Goal: Transaction & Acquisition: Purchase product/service

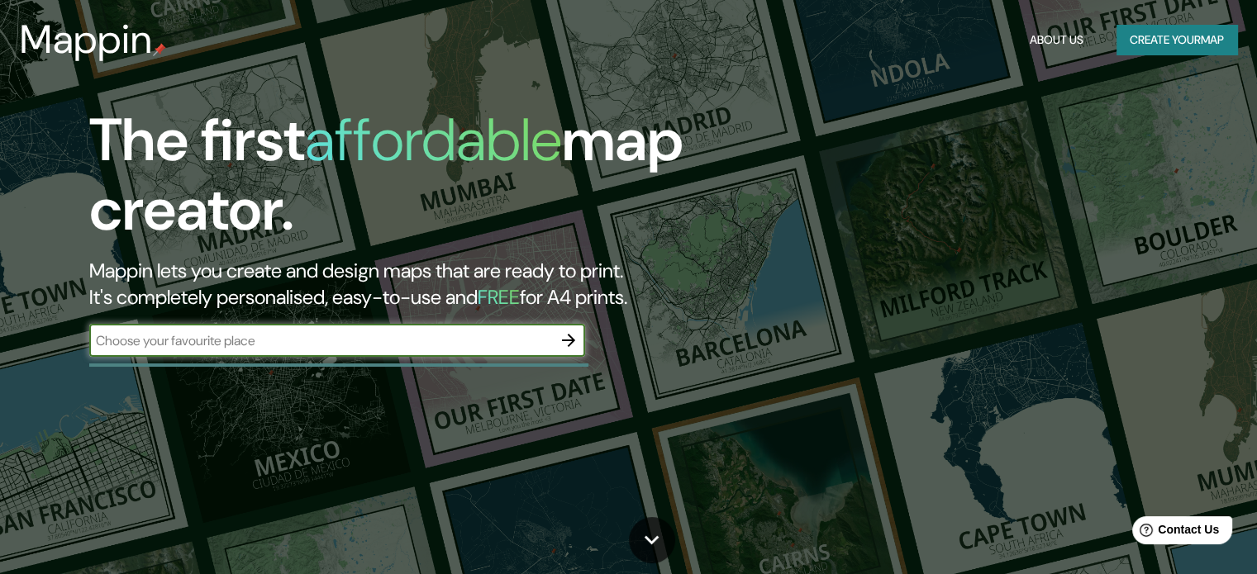
click at [408, 333] on input "text" at bounding box center [320, 340] width 463 height 19
click at [1130, 48] on button "Create your map" at bounding box center [1176, 40] width 121 height 31
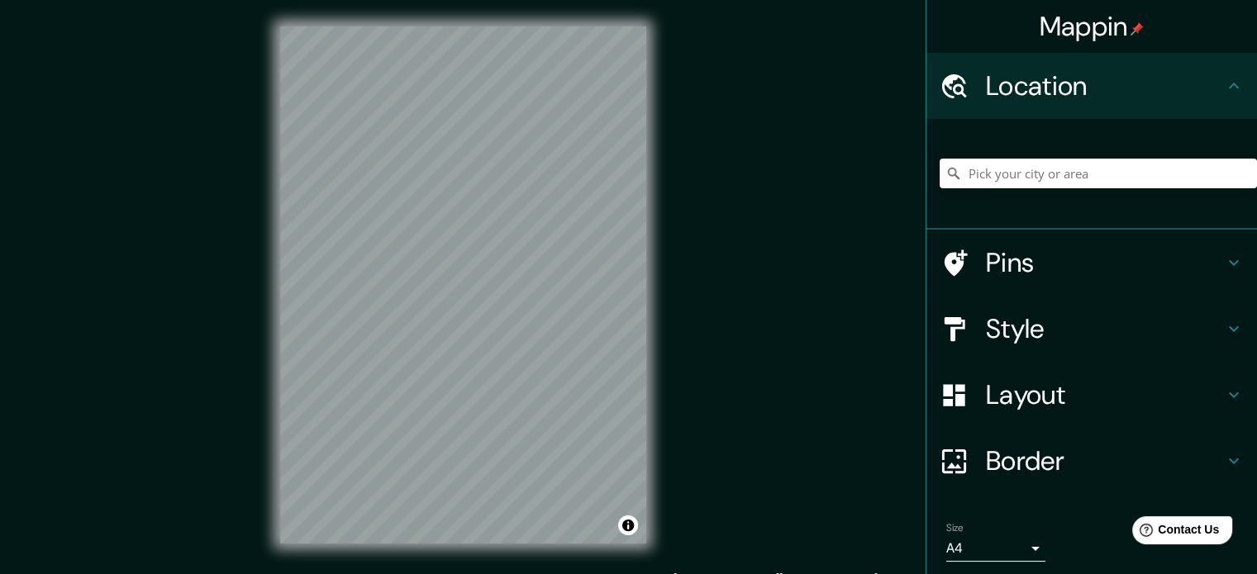
click at [1012, 159] on input "Pick your city or area" at bounding box center [1097, 174] width 317 height 30
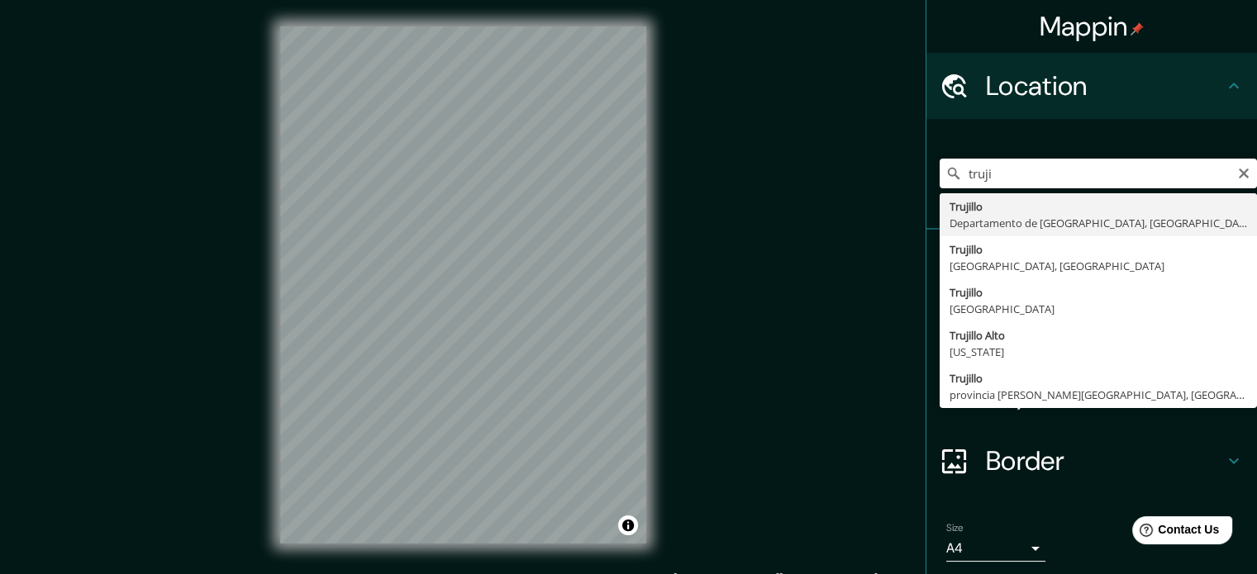
type input "[GEOGRAPHIC_DATA], [GEOGRAPHIC_DATA], [GEOGRAPHIC_DATA]"
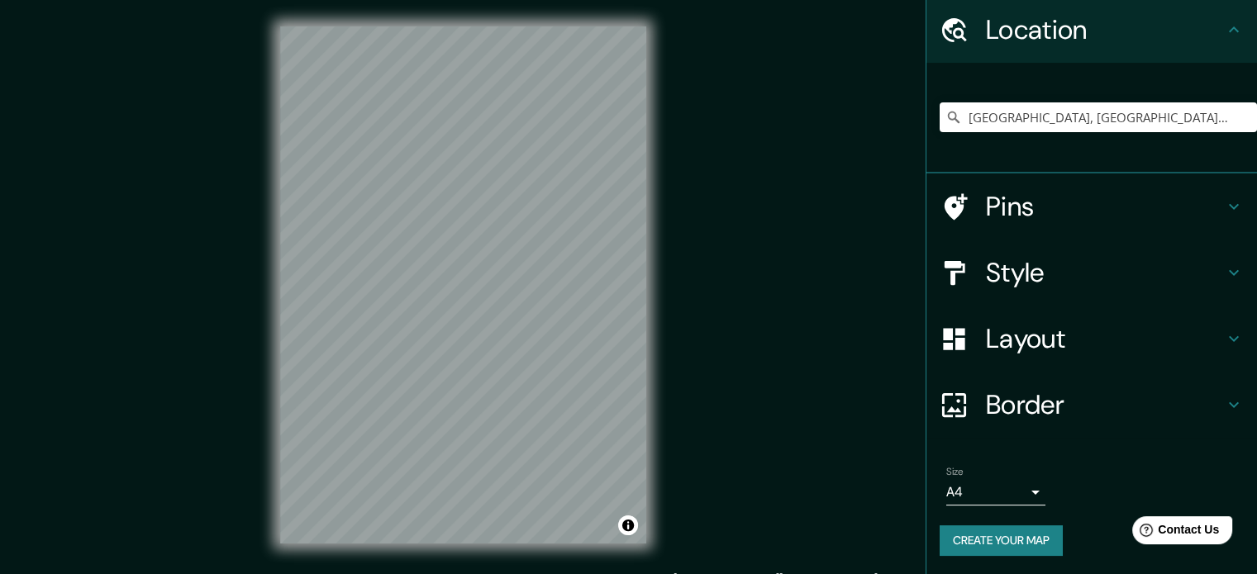
click at [1014, 405] on h4 "Border" at bounding box center [1105, 404] width 238 height 33
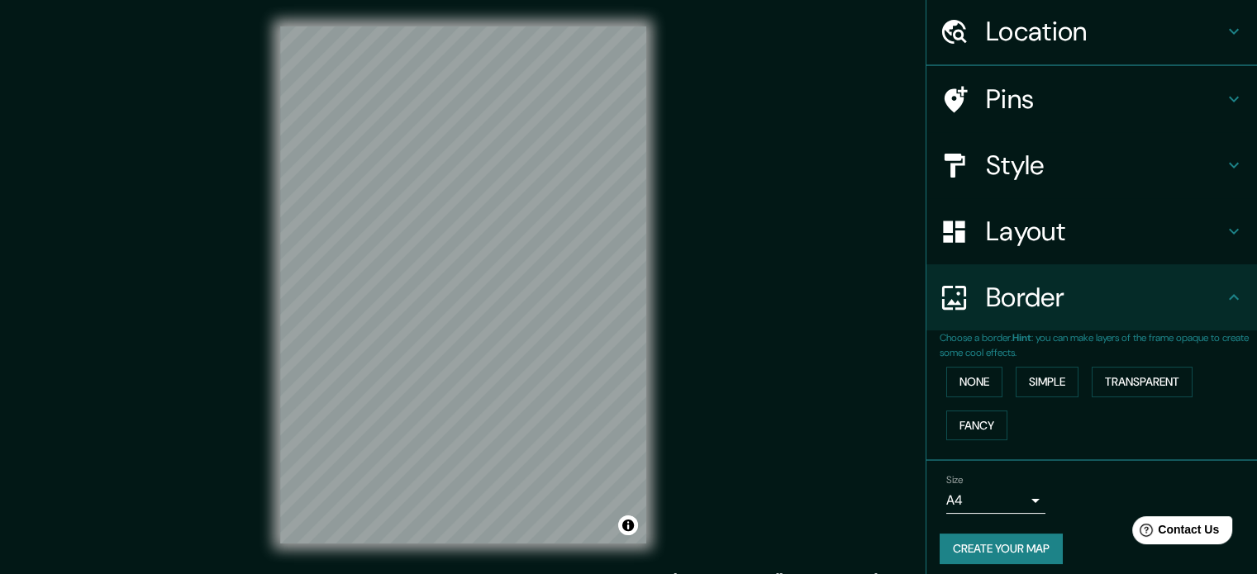
scroll to position [56, 0]
click at [1038, 373] on button "Simple" at bounding box center [1046, 380] width 63 height 31
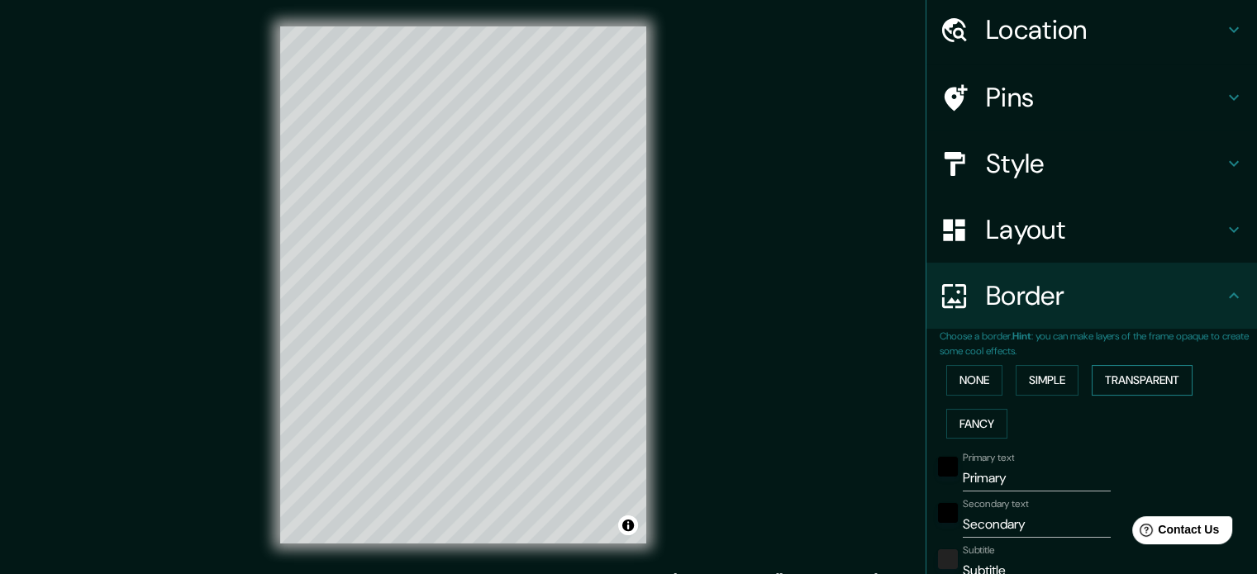
click at [1094, 377] on button "Transparent" at bounding box center [1141, 380] width 101 height 31
click at [939, 383] on div "None Simple Transparent Fancy" at bounding box center [1097, 402] width 317 height 87
click at [946, 379] on button "None" at bounding box center [974, 380] width 56 height 31
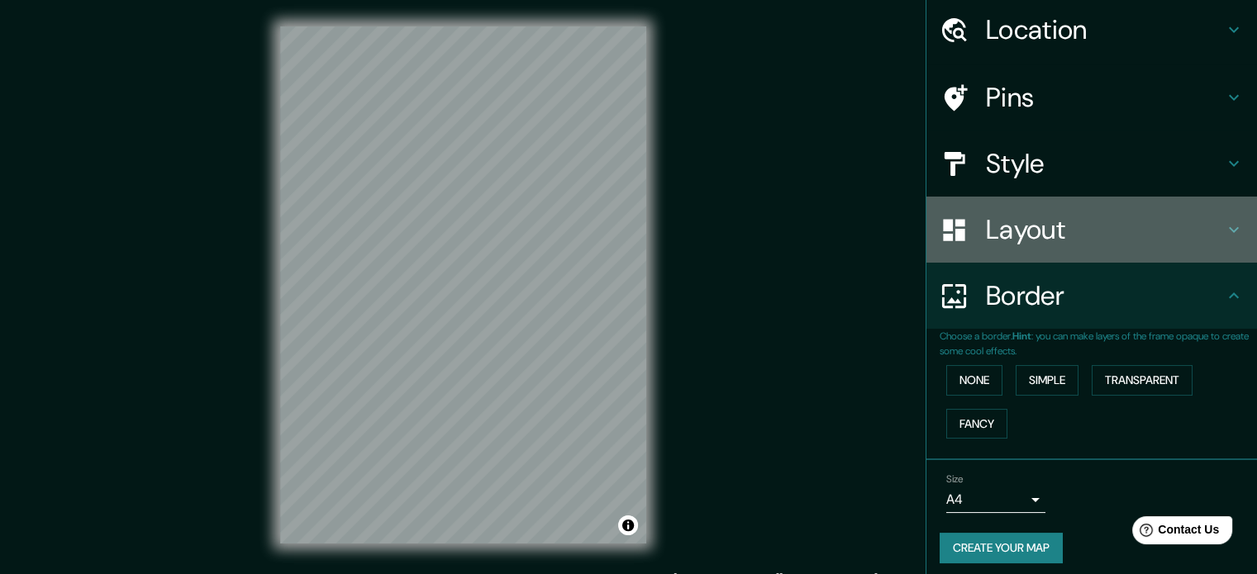
click at [998, 247] on div "Layout" at bounding box center [1091, 230] width 330 height 66
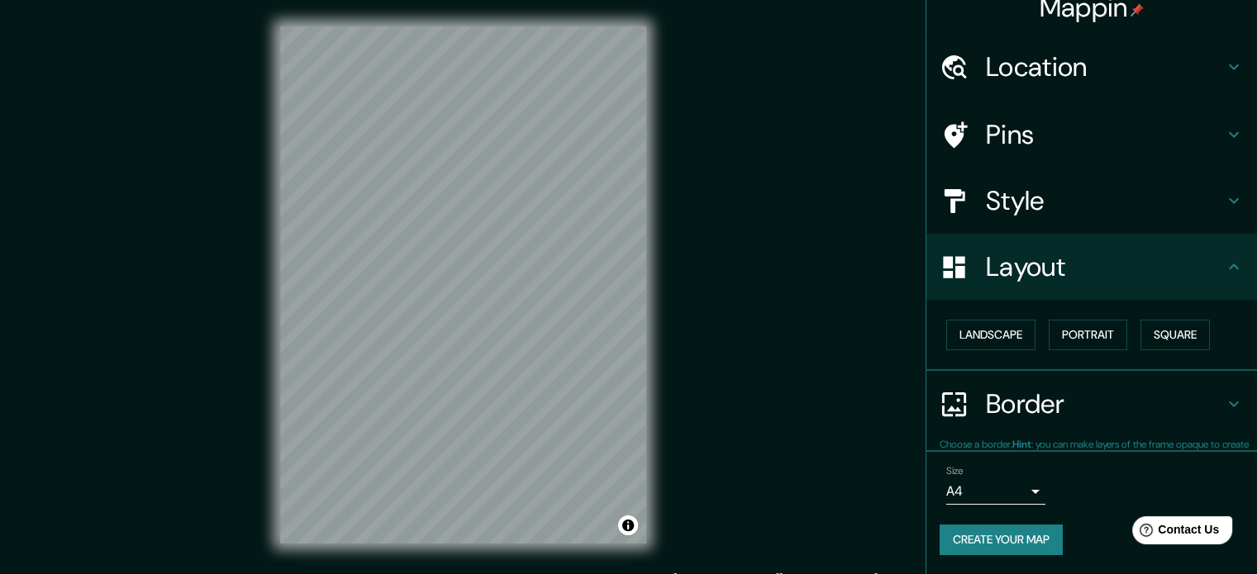
scroll to position [18, 0]
click at [1055, 324] on button "Portrait" at bounding box center [1087, 336] width 78 height 31
click at [950, 343] on button "Landscape" at bounding box center [990, 336] width 89 height 31
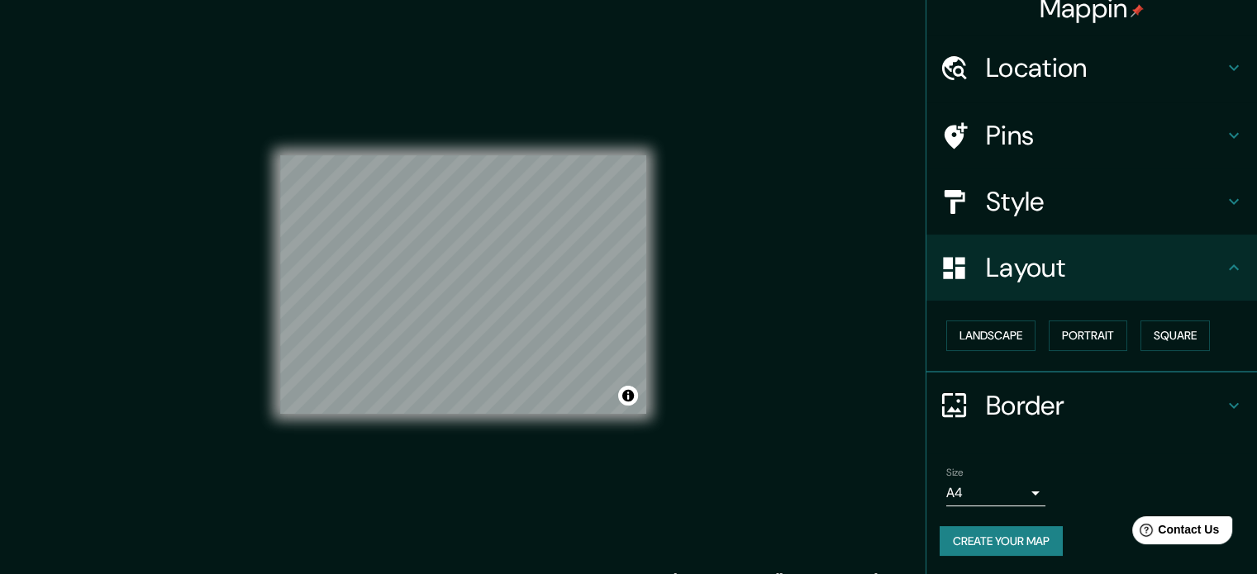
click at [991, 194] on h4 "Style" at bounding box center [1105, 201] width 238 height 33
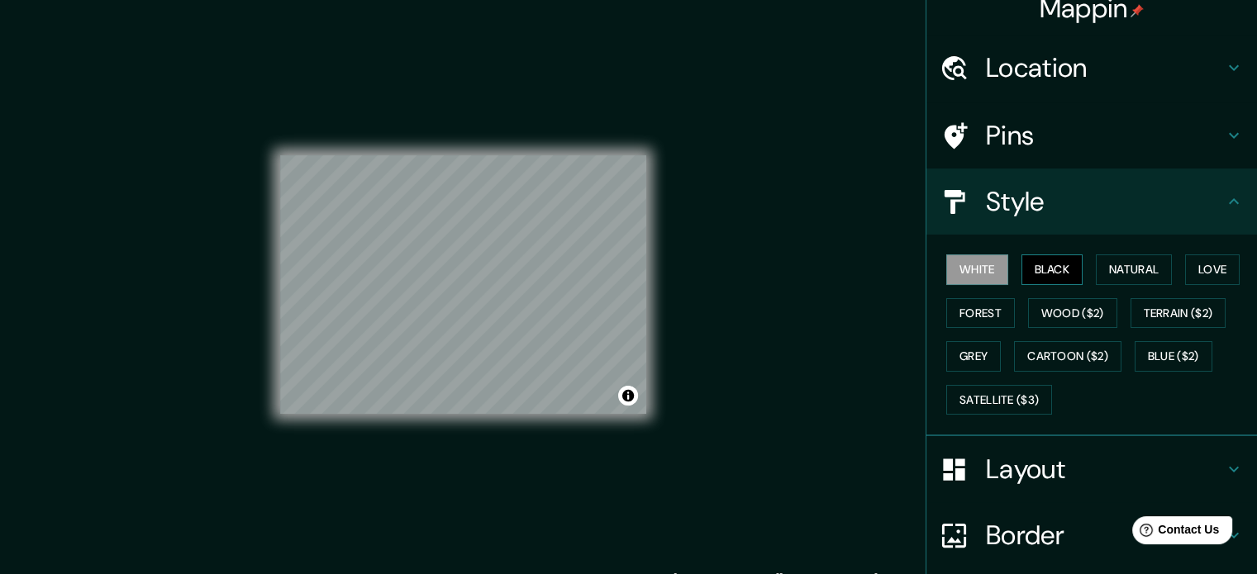
click at [1021, 263] on button "Black" at bounding box center [1052, 269] width 62 height 31
click at [1132, 259] on button "Natural" at bounding box center [1133, 269] width 76 height 31
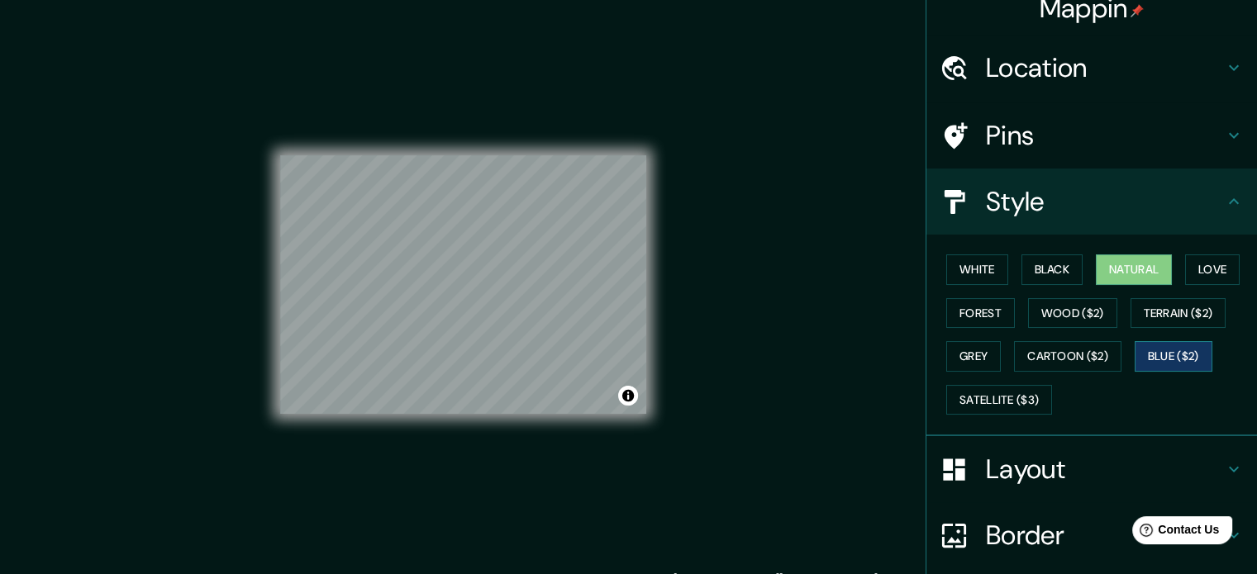
click at [1164, 363] on button "Blue ($2)" at bounding box center [1173, 356] width 78 height 31
click at [1070, 356] on button "Cartoon ($2)" at bounding box center [1067, 356] width 107 height 31
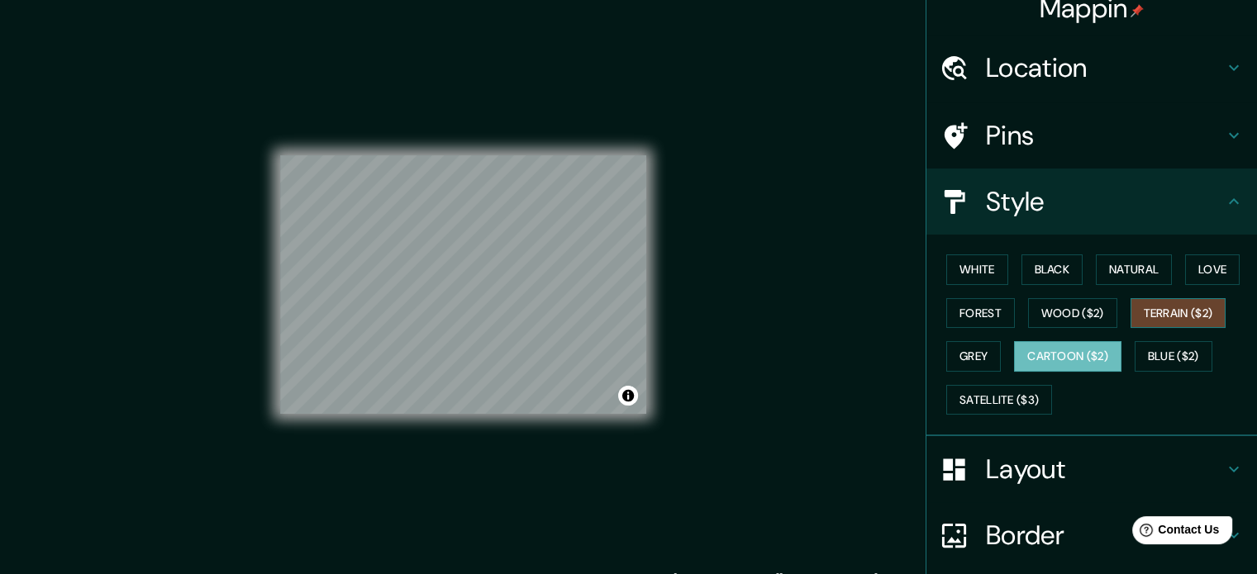
click at [1141, 310] on button "Terrain ($2)" at bounding box center [1178, 313] width 96 height 31
click at [1028, 310] on button "Wood ($2)" at bounding box center [1072, 313] width 89 height 31
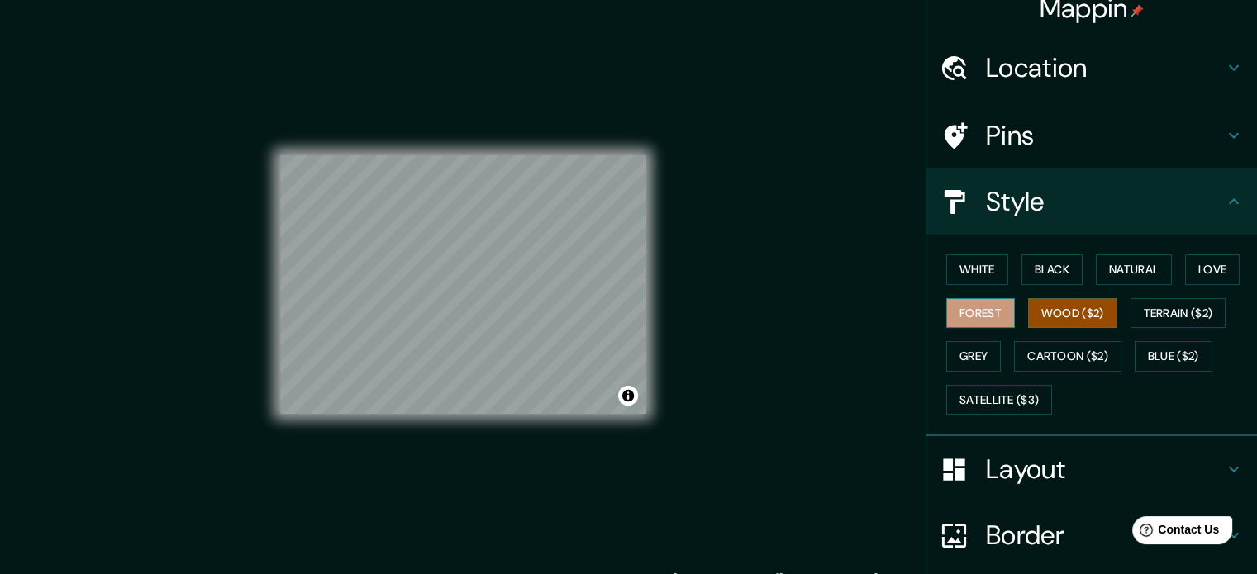
click at [958, 305] on button "Forest" at bounding box center [980, 313] width 69 height 31
click at [1129, 269] on button "Natural" at bounding box center [1133, 269] width 76 height 31
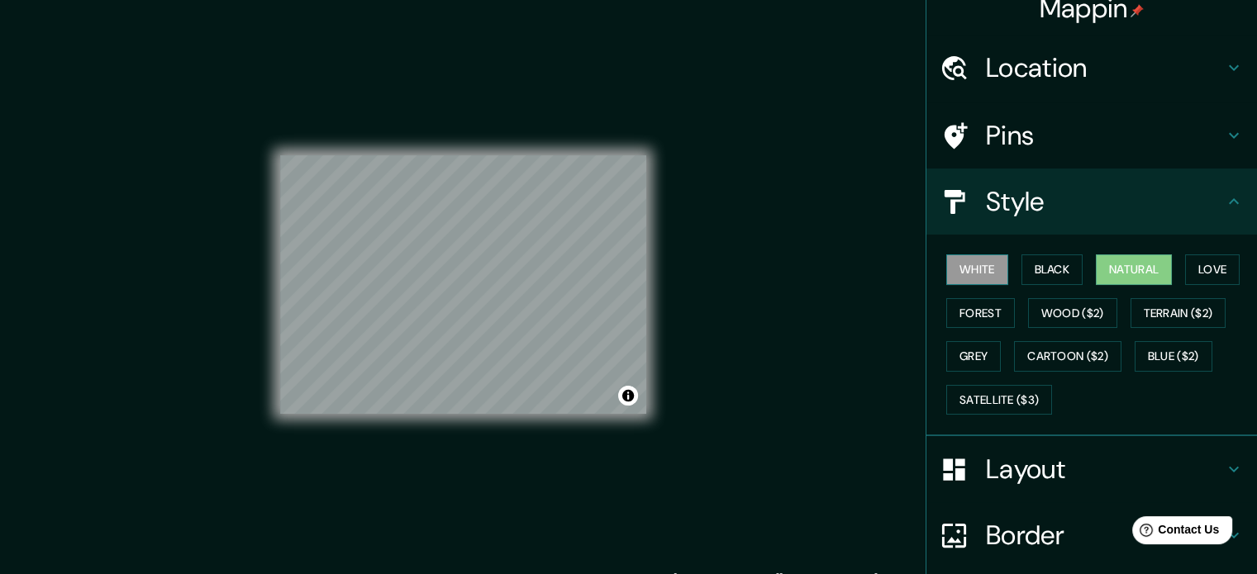
click at [973, 277] on button "White" at bounding box center [977, 269] width 62 height 31
click at [967, 322] on button "Forest" at bounding box center [980, 313] width 69 height 31
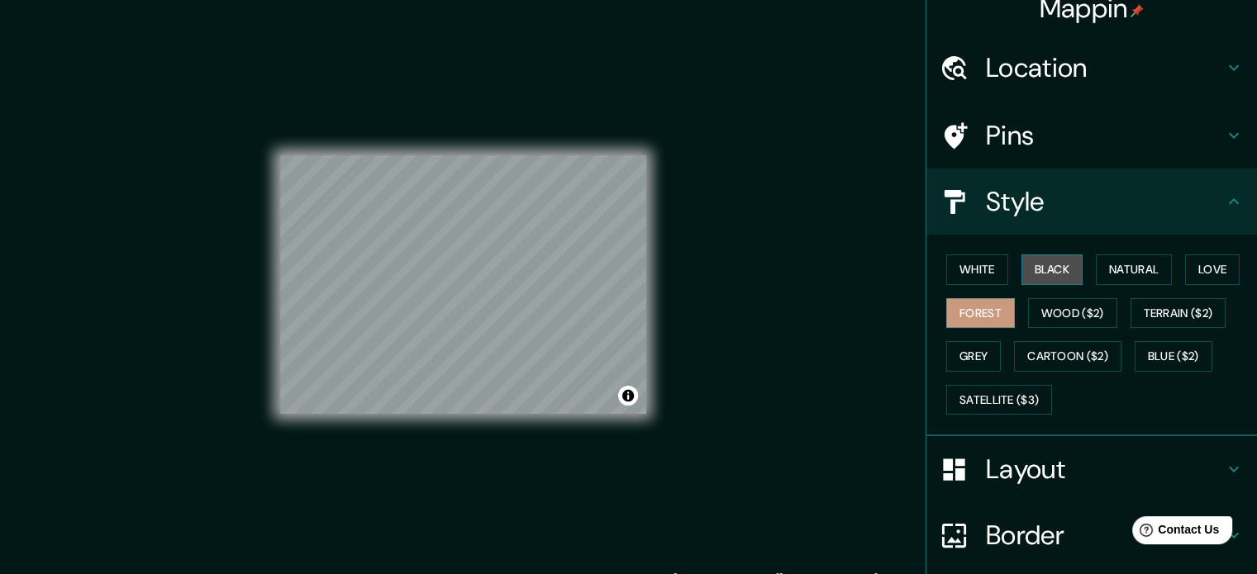
click at [1033, 264] on button "Black" at bounding box center [1052, 269] width 62 height 31
click at [972, 346] on button "Grey" at bounding box center [973, 356] width 55 height 31
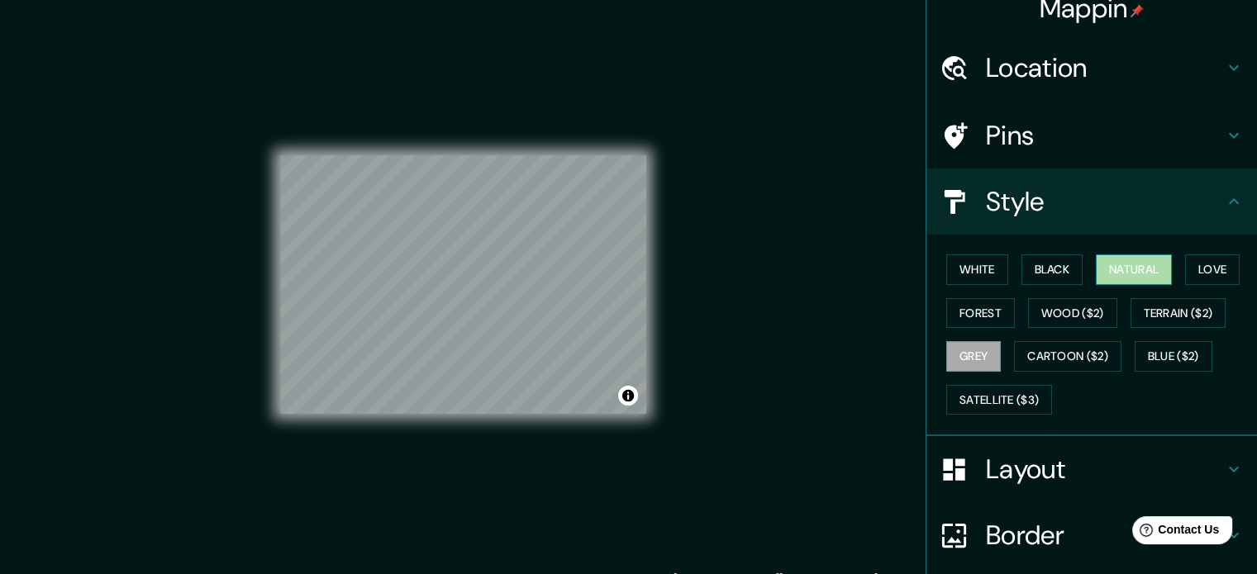
click at [1148, 261] on button "Natural" at bounding box center [1133, 269] width 76 height 31
click at [946, 311] on button "Forest" at bounding box center [980, 313] width 69 height 31
click at [745, 313] on div "Mappin Location [GEOGRAPHIC_DATA], [GEOGRAPHIC_DATA], [GEOGRAPHIC_DATA] Pins St…" at bounding box center [628, 298] width 1257 height 596
